Goal: Navigation & Orientation: Find specific page/section

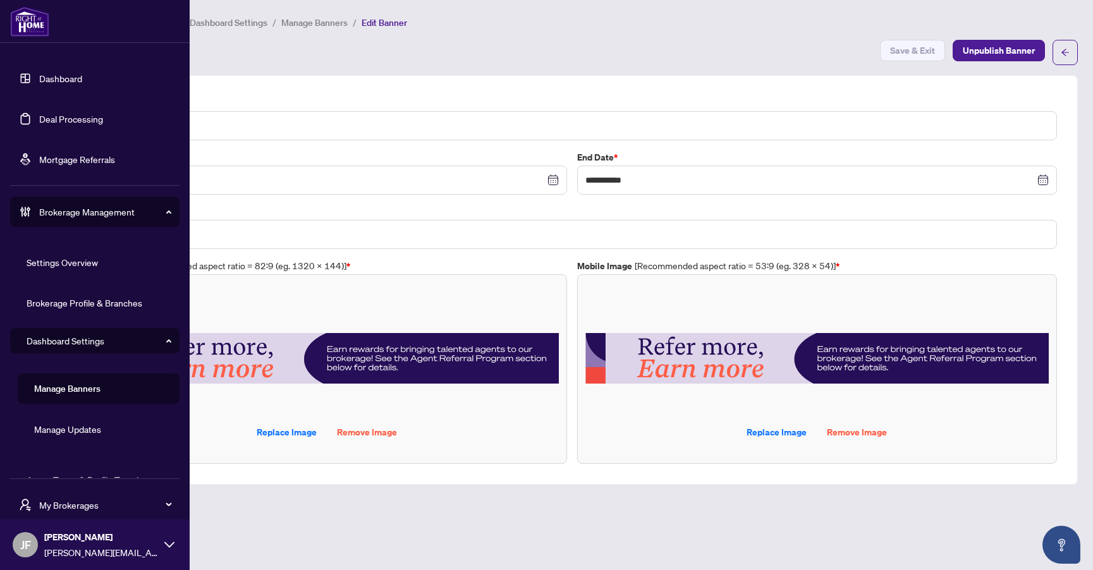
click at [39, 76] on link "Dashboard" at bounding box center [60, 78] width 43 height 11
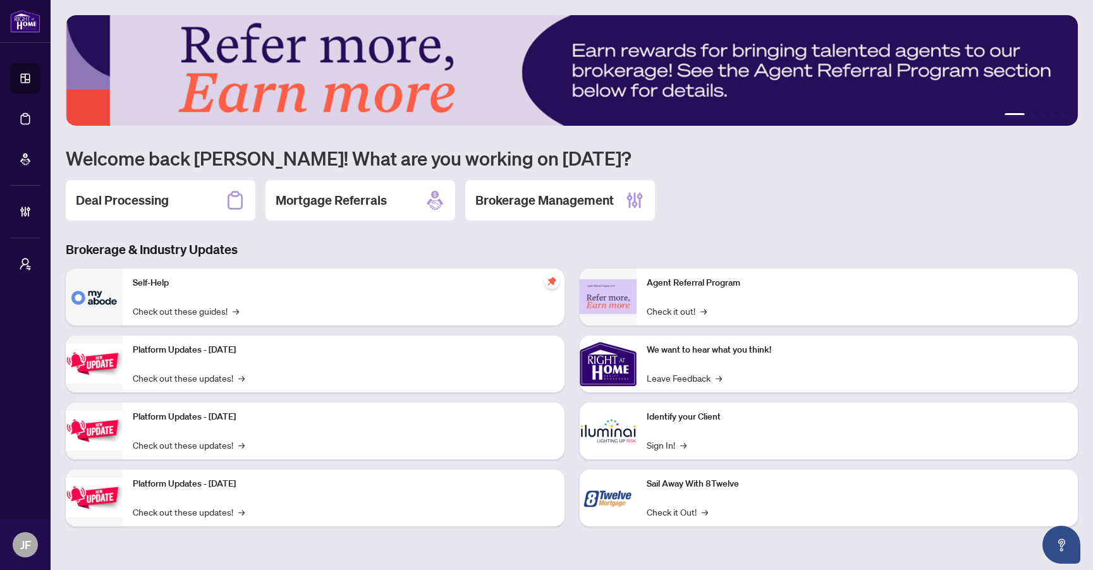
click at [744, 205] on div "Deal Processing Mortgage Referrals Brokerage Management" at bounding box center [572, 200] width 1012 height 40
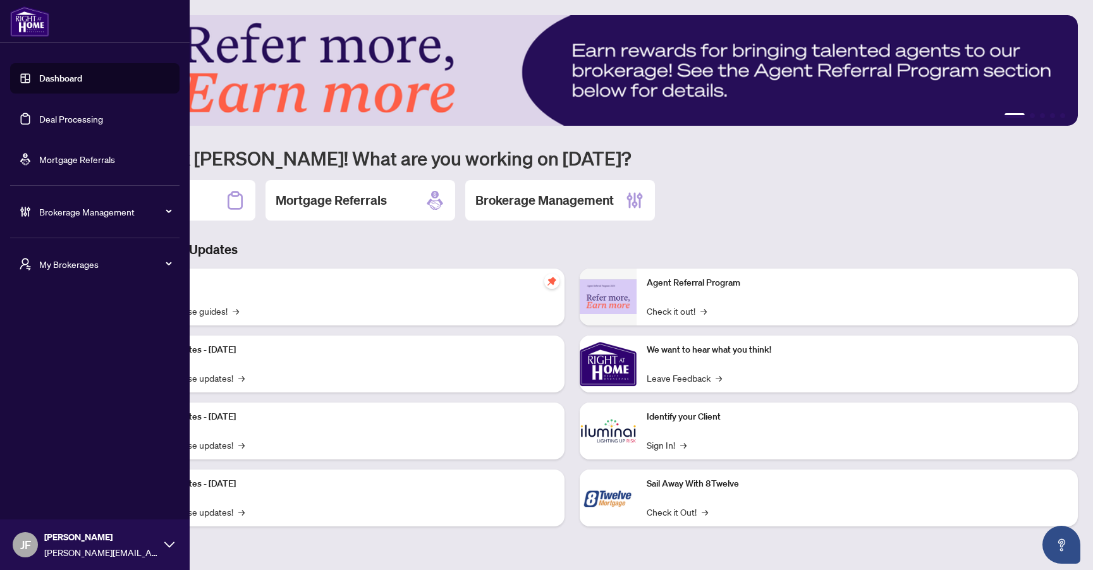
click at [56, 113] on link "Deal Processing" at bounding box center [71, 118] width 64 height 11
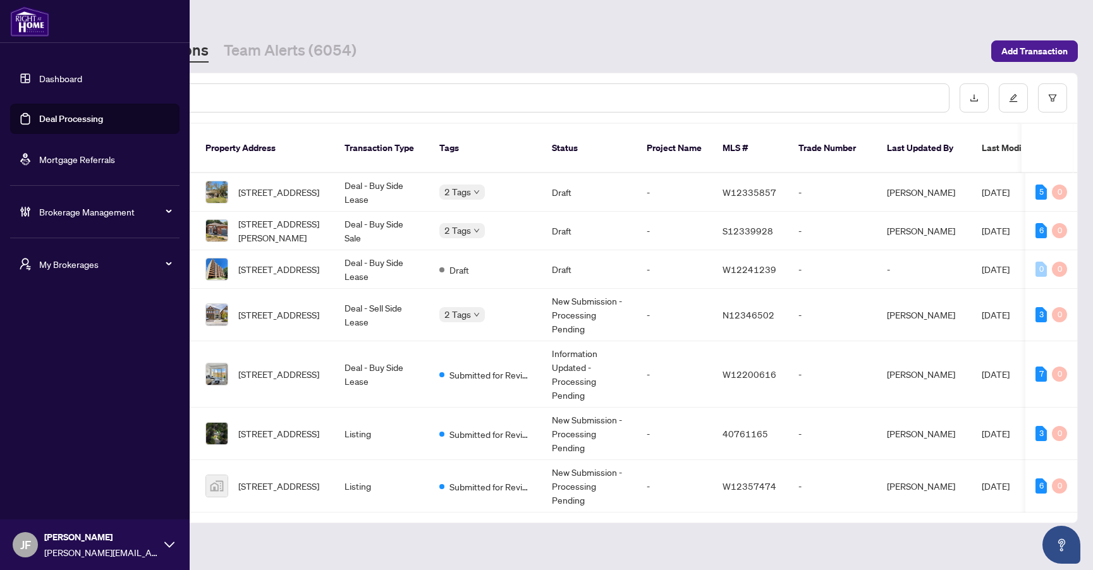
click at [39, 74] on link "Dashboard" at bounding box center [60, 78] width 43 height 11
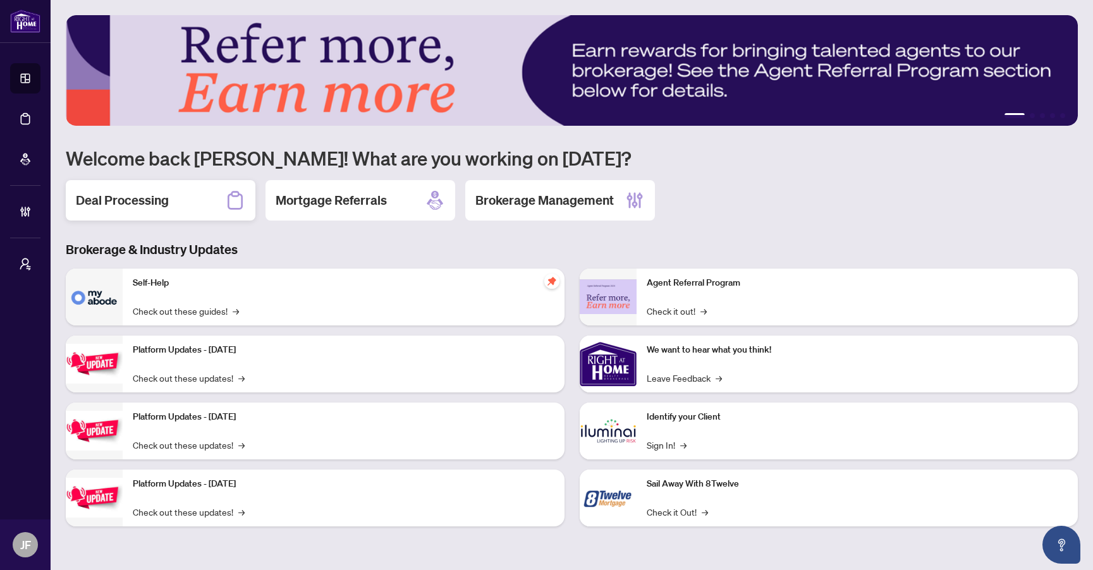
click at [236, 201] on icon at bounding box center [235, 200] width 20 height 20
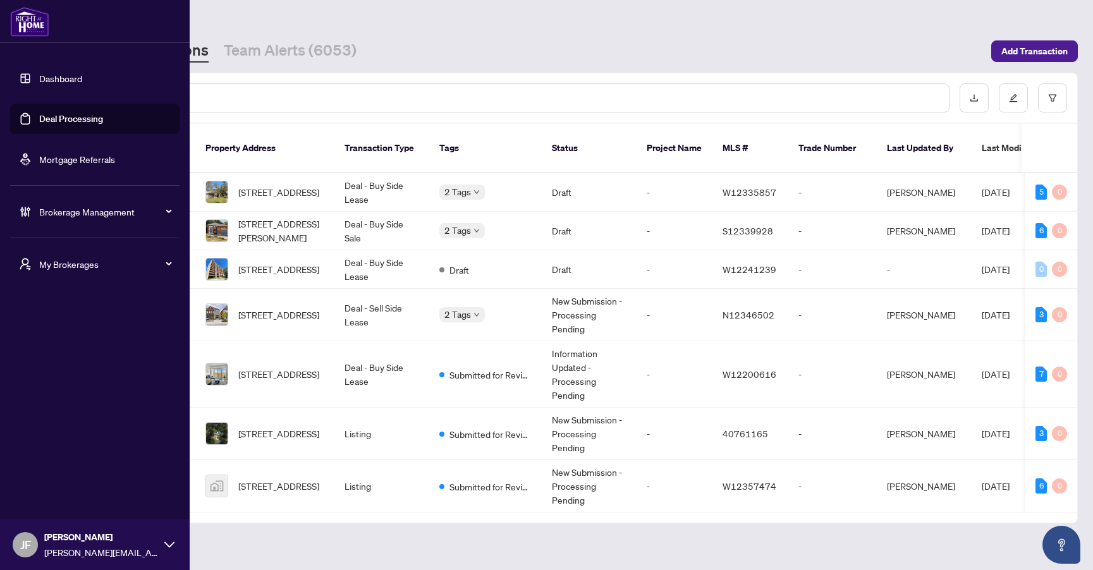
drag, startPoint x: 24, startPoint y: 68, endPoint x: 147, endPoint y: 117, distance: 132.7
click at [39, 73] on link "Dashboard" at bounding box center [60, 78] width 43 height 11
